Goal: Information Seeking & Learning: Learn about a topic

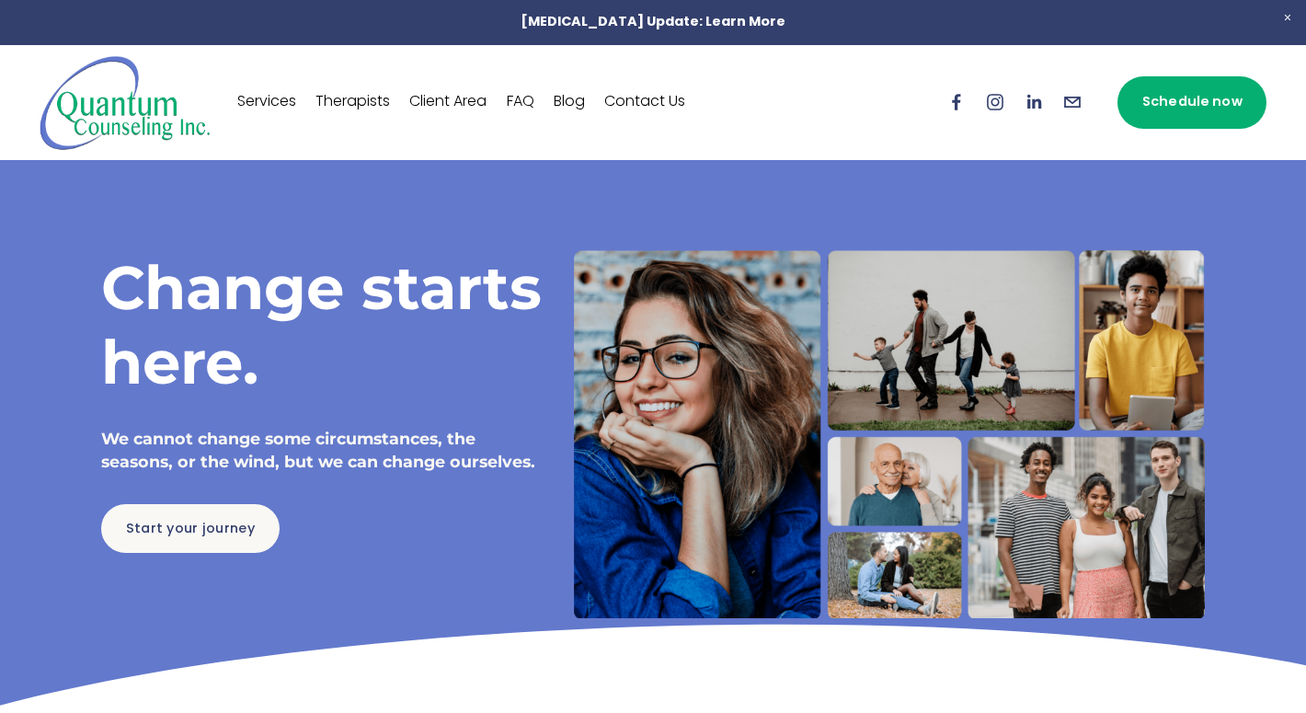
click at [379, 102] on link "Therapists" at bounding box center [352, 101] width 74 height 29
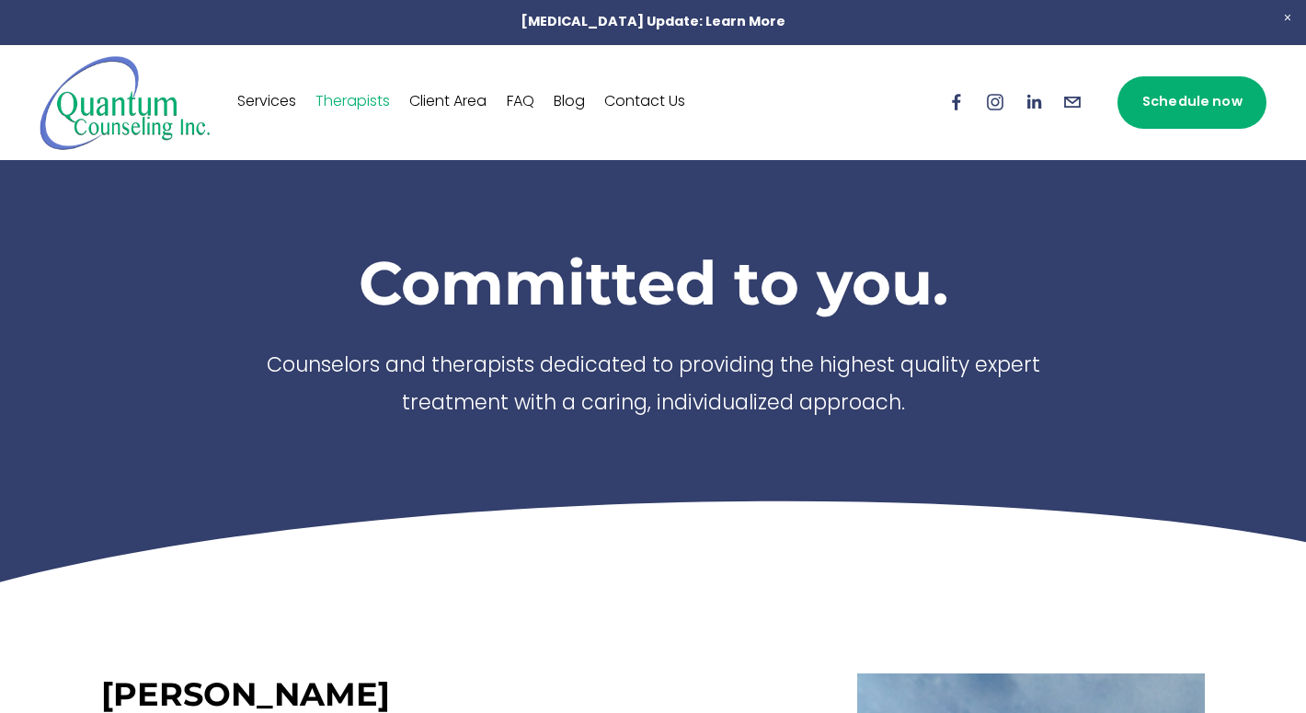
click at [524, 104] on link "FAQ" at bounding box center [521, 101] width 28 height 29
